Goal: Task Accomplishment & Management: Use online tool/utility

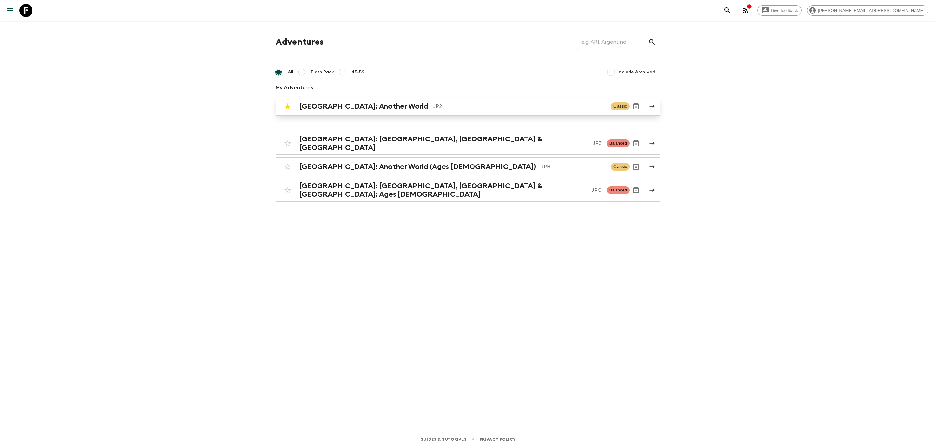
click at [358, 111] on div "[GEOGRAPHIC_DATA]: Another World JP2 Classic" at bounding box center [455, 106] width 348 height 13
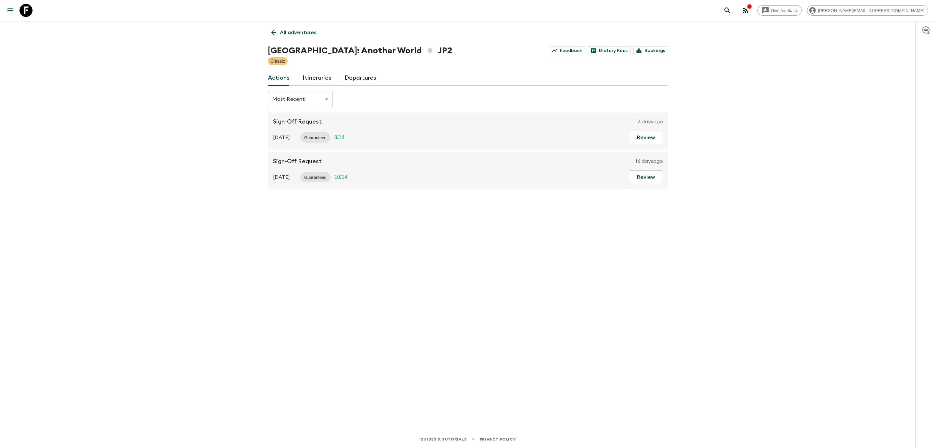
click at [363, 70] on link "Departures" at bounding box center [360, 78] width 32 height 16
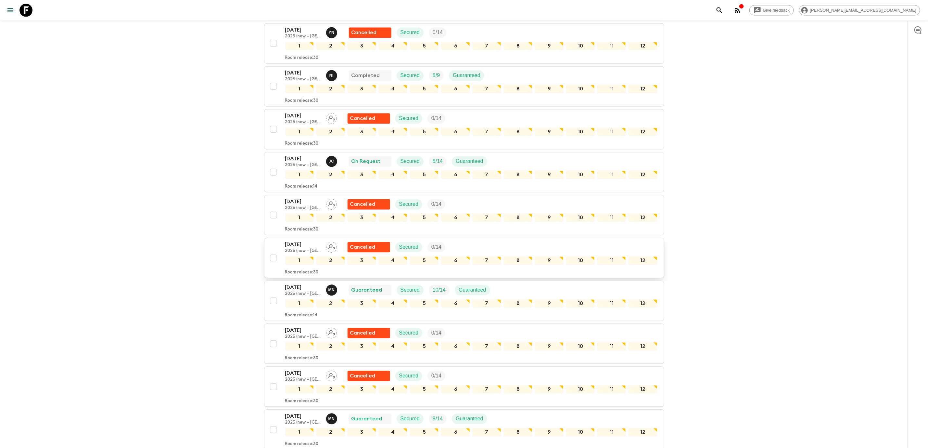
scroll to position [944, 0]
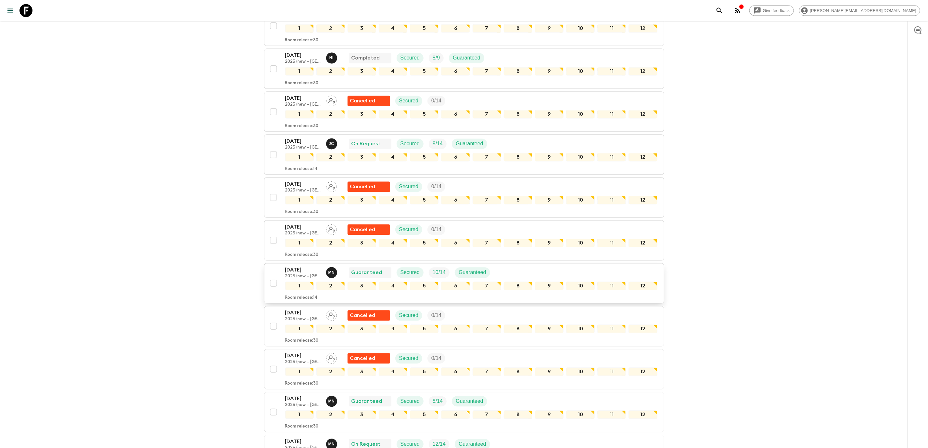
click at [307, 279] on p "2025 (new – [GEOGRAPHIC_DATA])" at bounding box center [303, 276] width 36 height 5
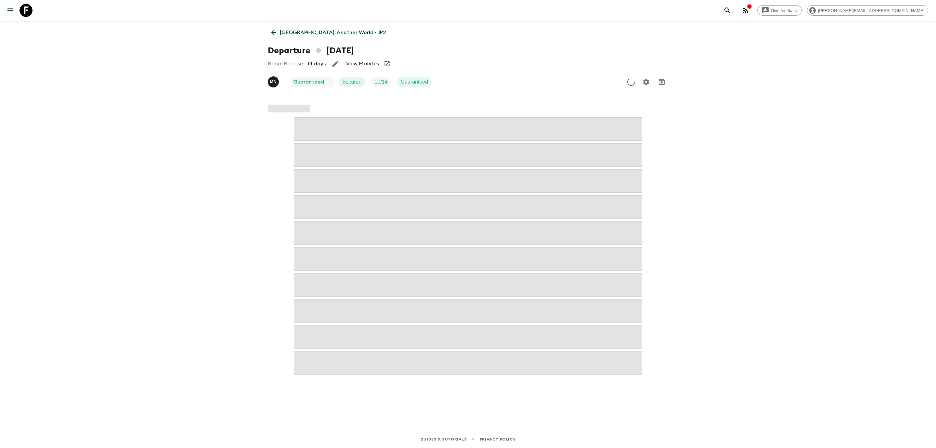
click at [368, 65] on link "View Manifest" at bounding box center [363, 63] width 35 height 6
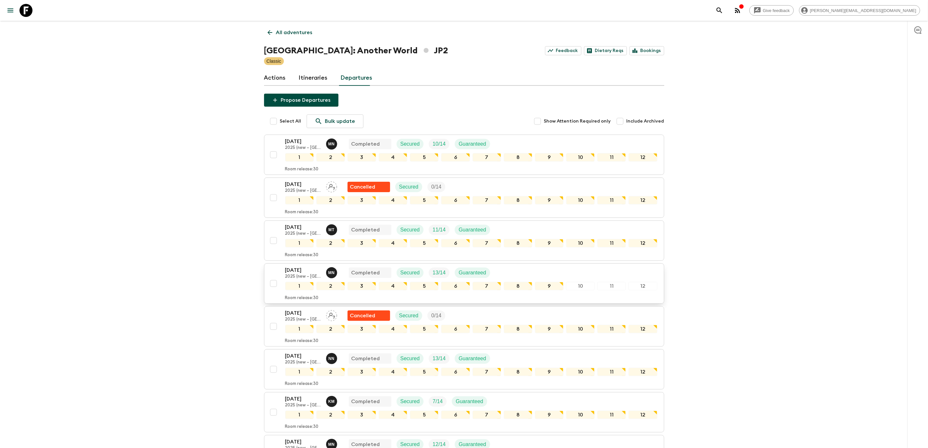
scroll to position [975, 0]
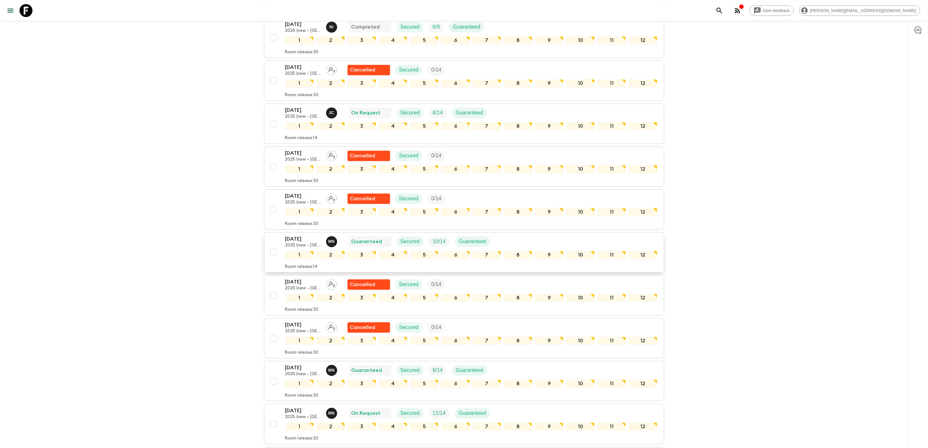
click at [290, 243] on p "[DATE]" at bounding box center [303, 239] width 36 height 8
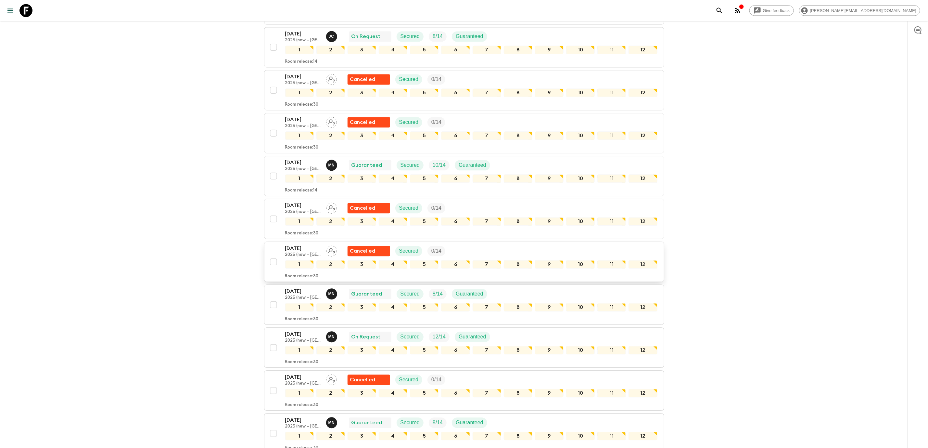
scroll to position [1051, 0]
click at [307, 172] on p "2025 (new – [GEOGRAPHIC_DATA])" at bounding box center [303, 169] width 36 height 5
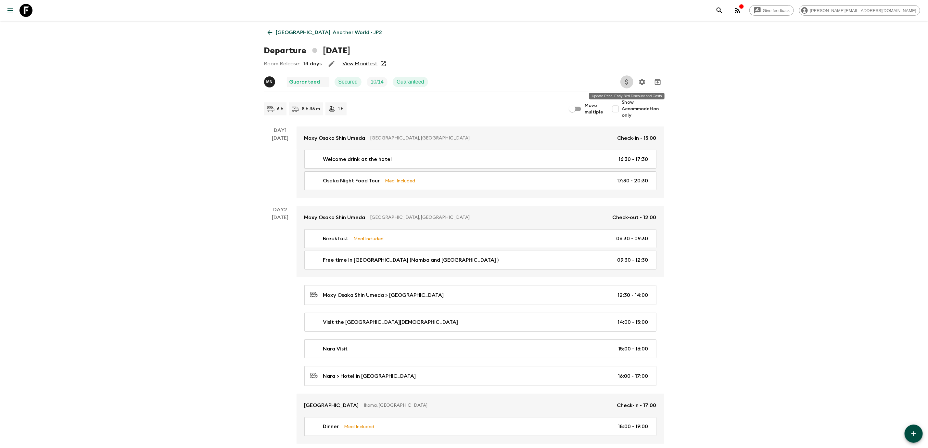
click at [626, 80] on icon "Update Price, Early Bird Discount and Costs" at bounding box center [626, 82] width 3 height 6
click at [642, 96] on li "Update Passenger Costs" at bounding box center [662, 92] width 75 height 10
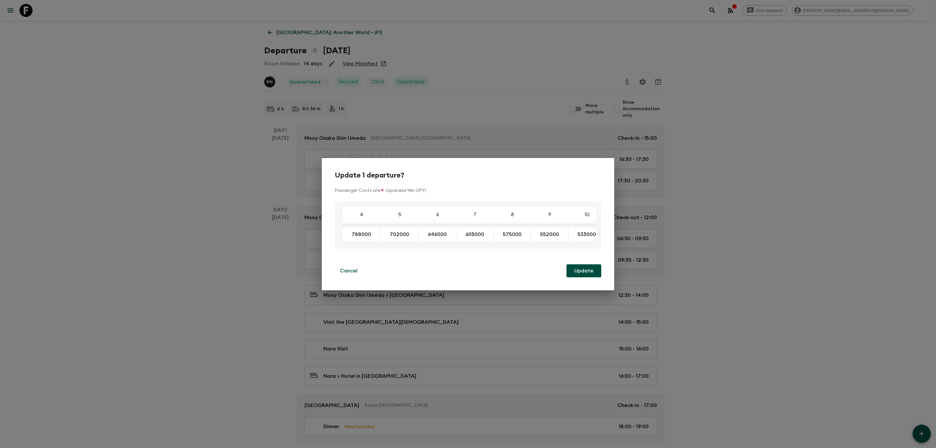
scroll to position [0, 56]
click at [345, 270] on p "Cancel" at bounding box center [349, 271] width 18 height 8
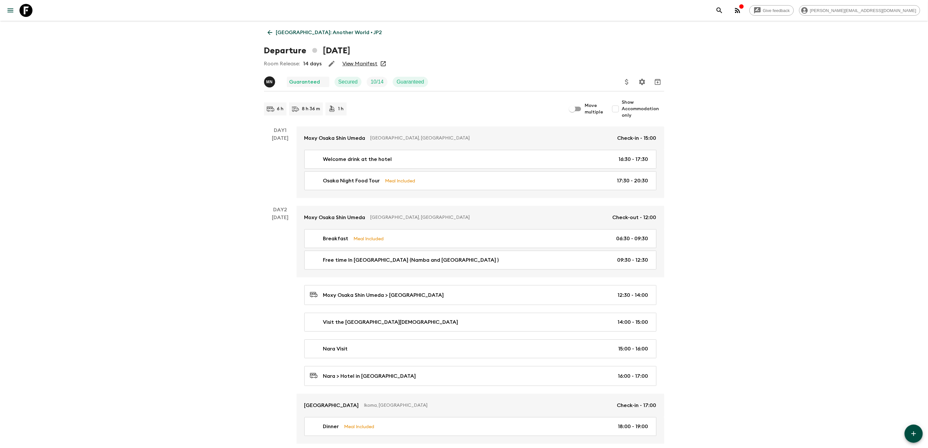
click at [627, 84] on icon "Update Price, Early Bird Discount and Costs" at bounding box center [626, 82] width 3 height 6
click at [654, 99] on li "Update Extras Costs" at bounding box center [662, 103] width 75 height 10
